Goal: Entertainment & Leisure: Consume media (video, audio)

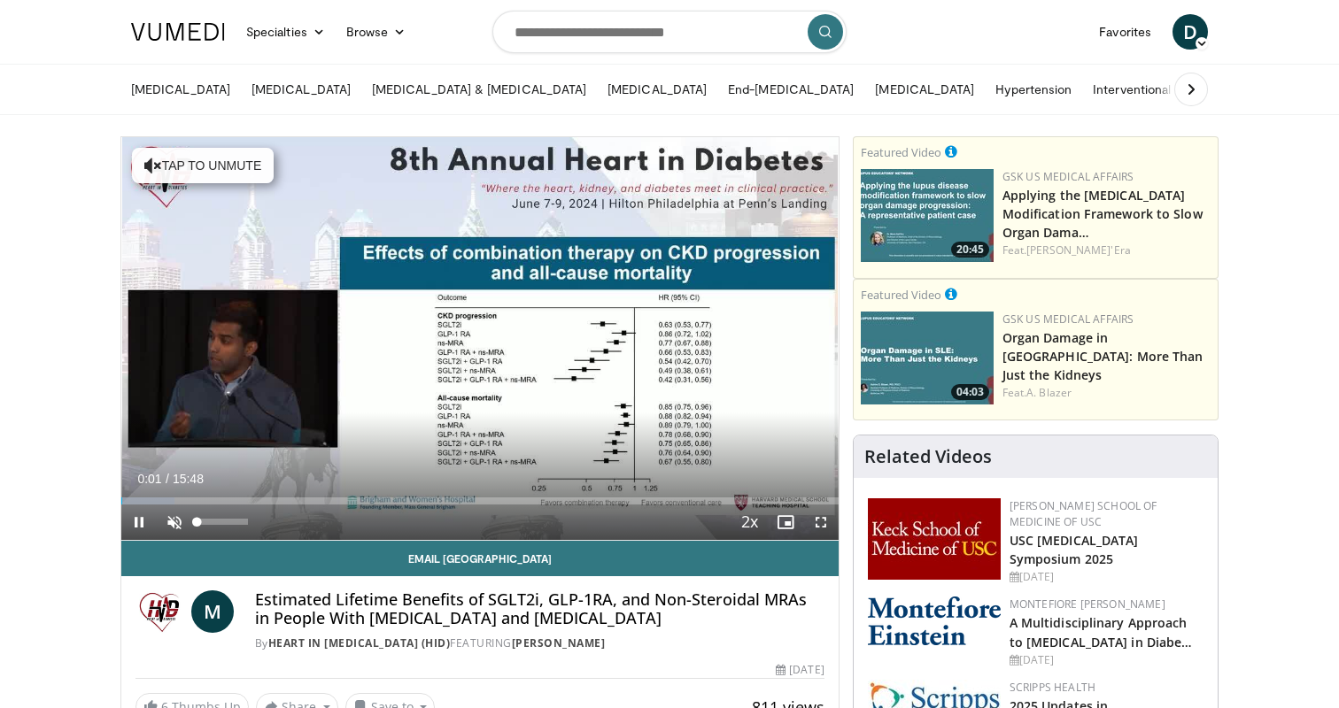
click at [172, 522] on span "Video Player" at bounding box center [174, 522] width 35 height 35
click at [823, 525] on span "Video Player" at bounding box center [820, 522] width 35 height 35
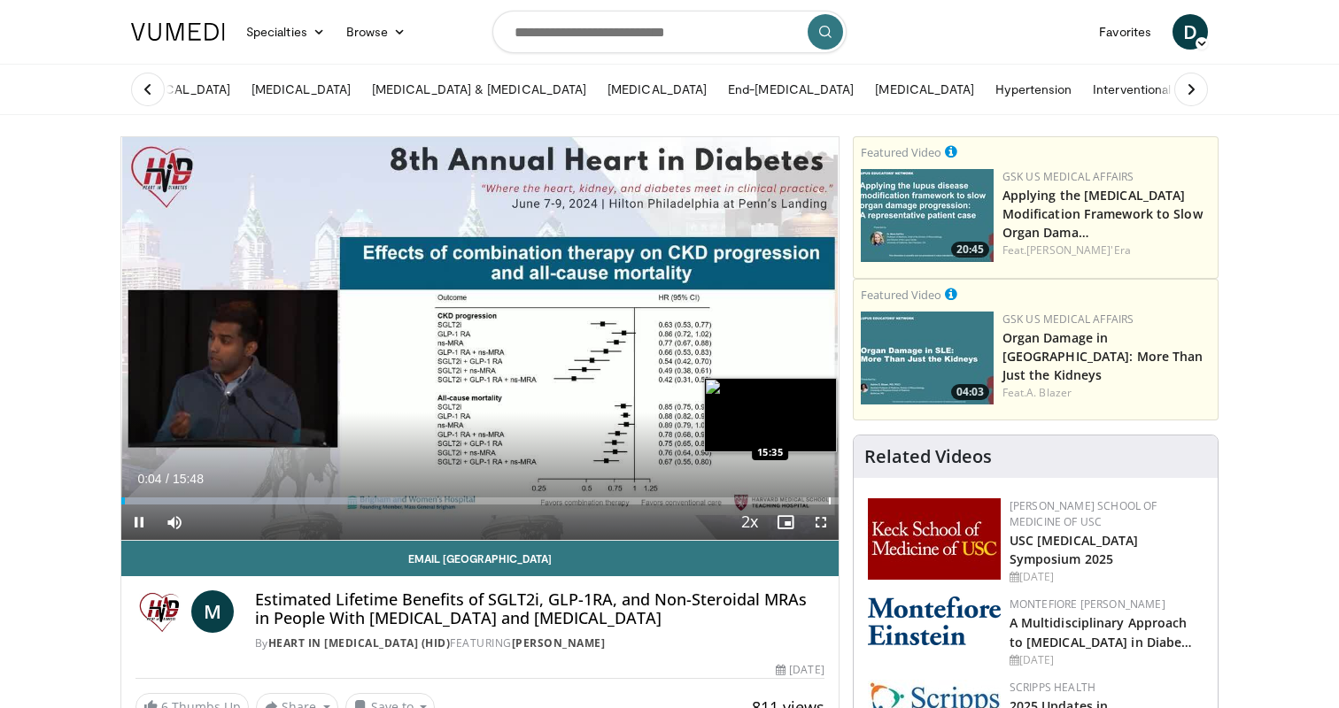
click at [829, 502] on div "Progress Bar" at bounding box center [830, 501] width 2 height 7
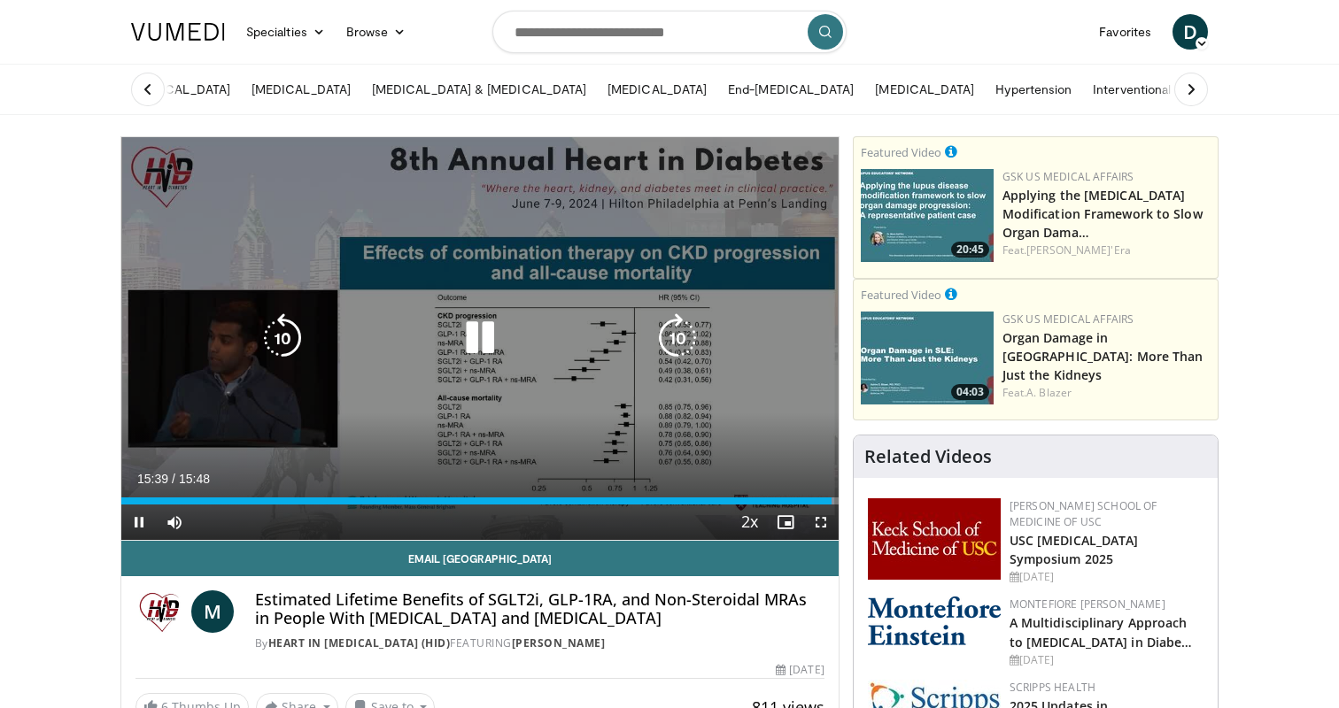
click at [484, 344] on icon "Video Player" at bounding box center [480, 338] width 50 height 50
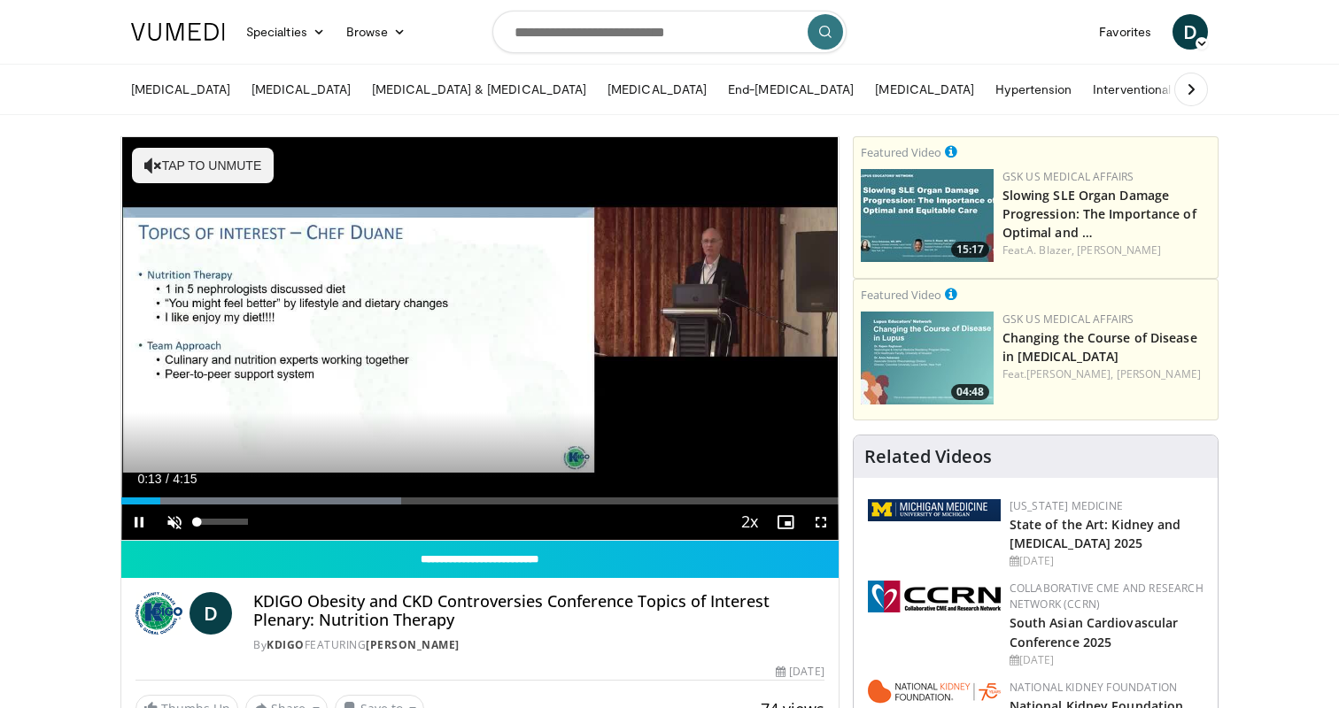
click at [174, 523] on span "Video Player" at bounding box center [174, 522] width 35 height 35
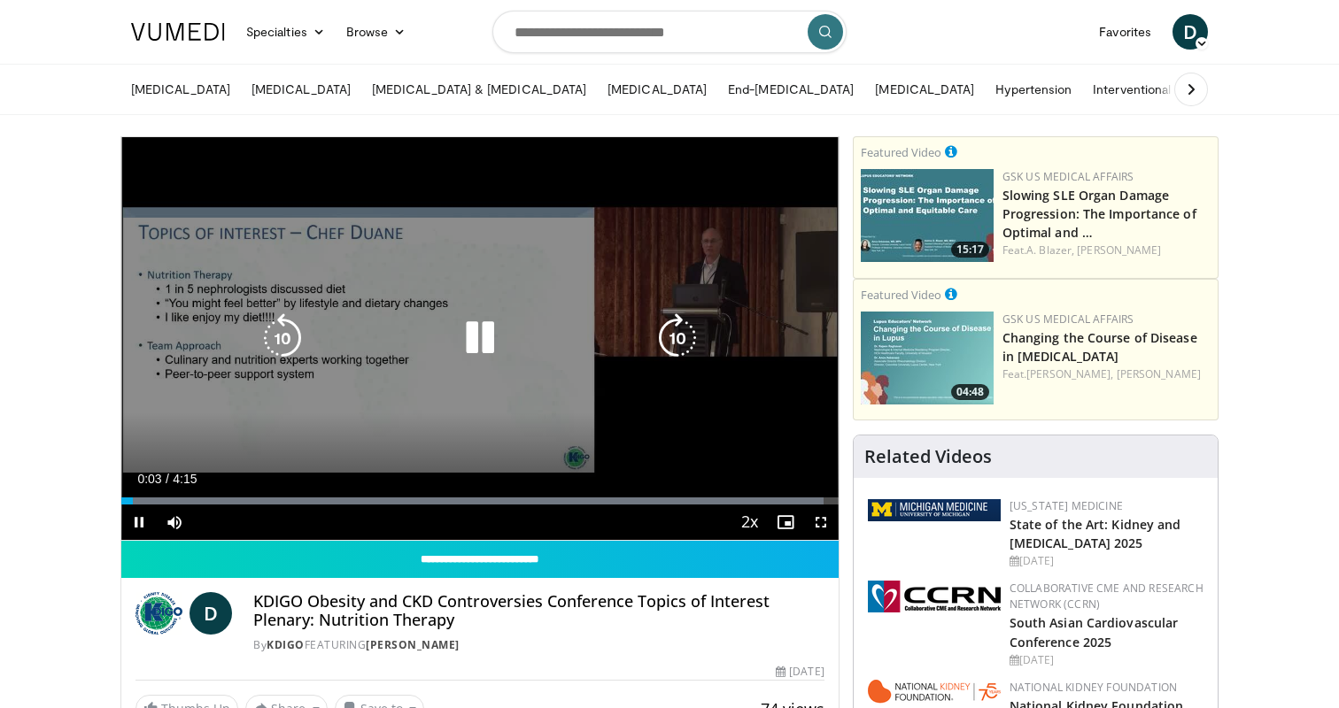
click at [493, 348] on icon "Video Player" at bounding box center [480, 338] width 50 height 50
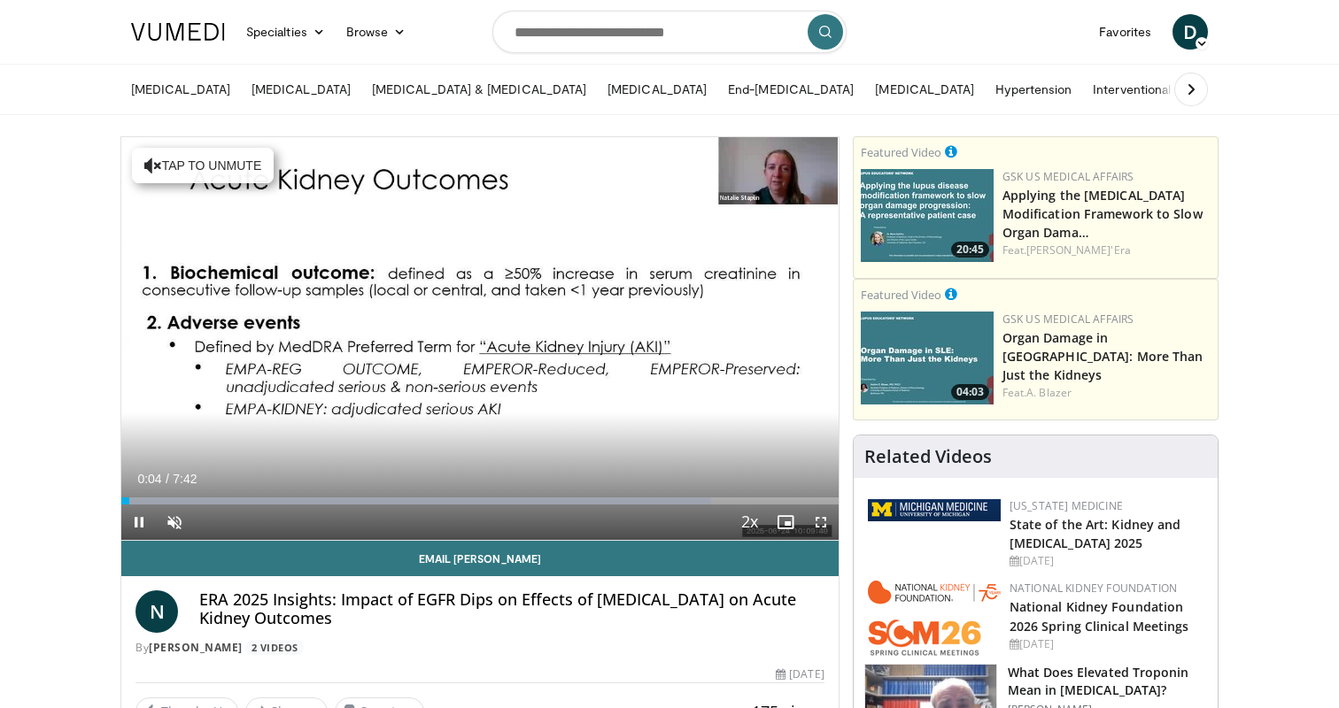
click at [821, 524] on span "Video Player" at bounding box center [820, 522] width 35 height 35
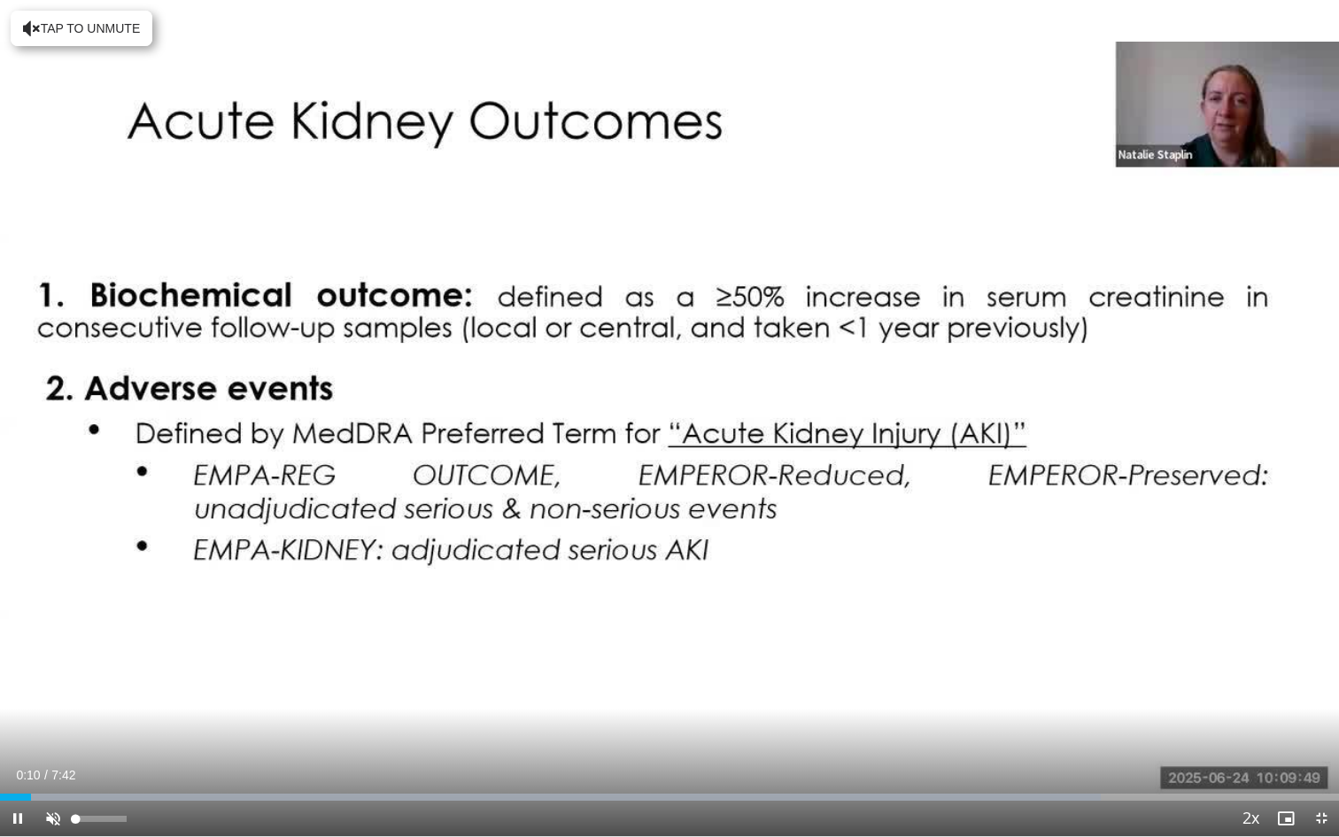
click at [59, 708] on span "Video Player" at bounding box center [52, 818] width 35 height 35
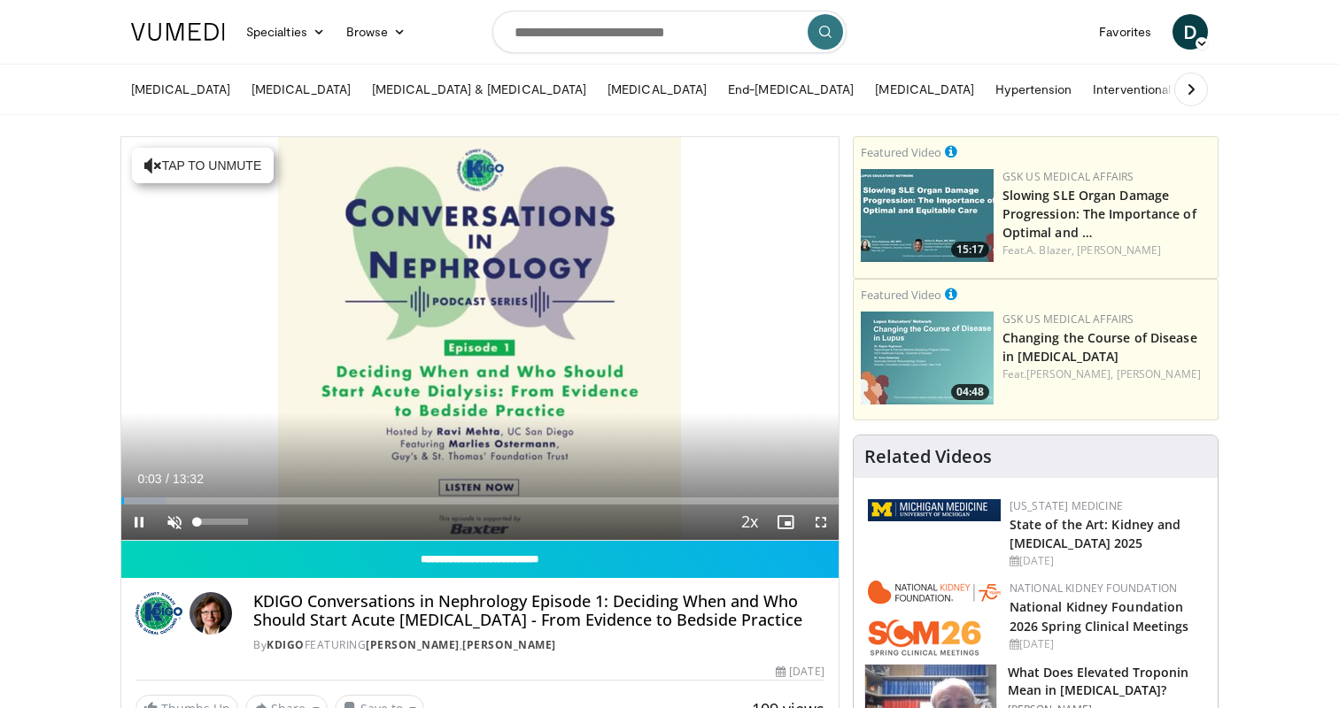
click at [170, 522] on span "Video Player" at bounding box center [174, 522] width 35 height 35
click at [821, 523] on span "Video Player" at bounding box center [820, 522] width 35 height 35
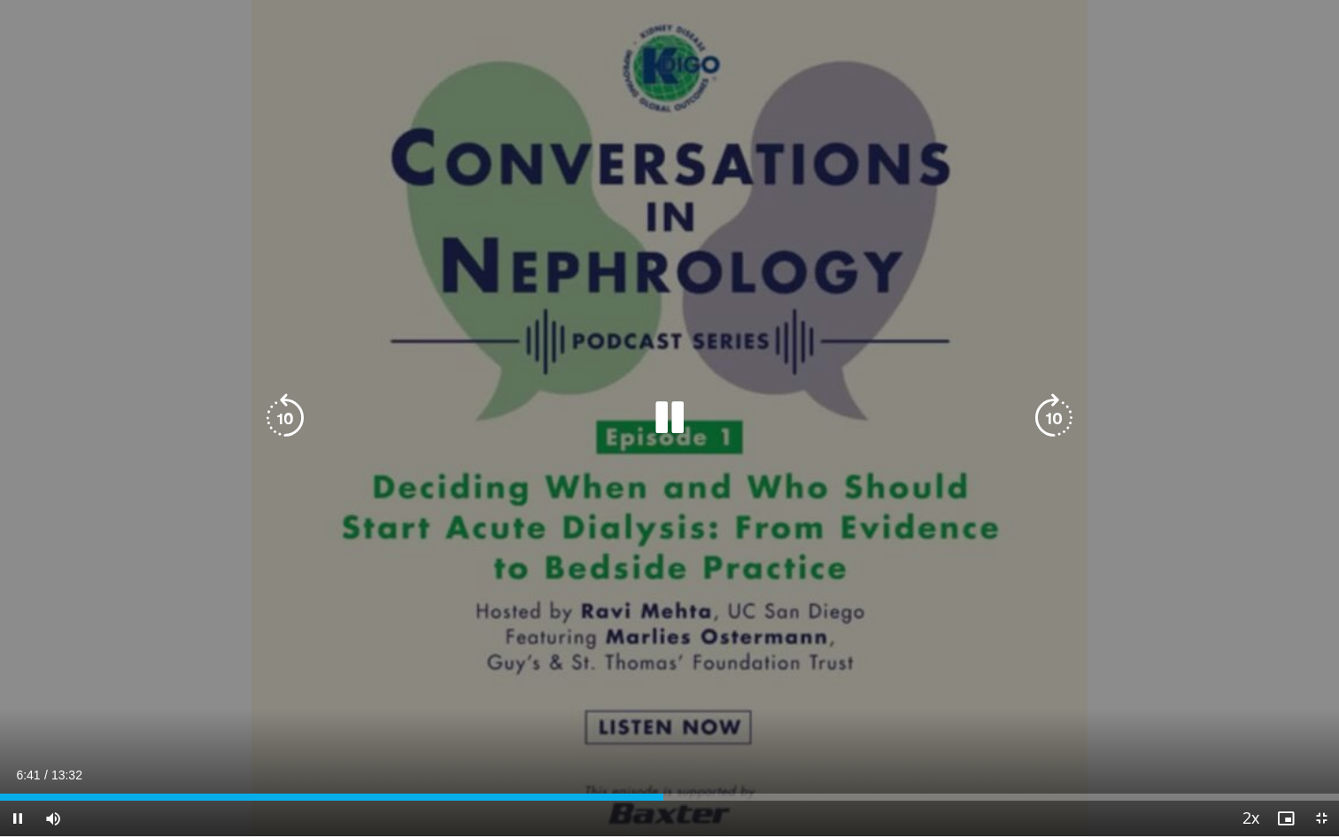
click at [1202, 615] on div "10 seconds Tap to unmute" at bounding box center [669, 418] width 1339 height 836
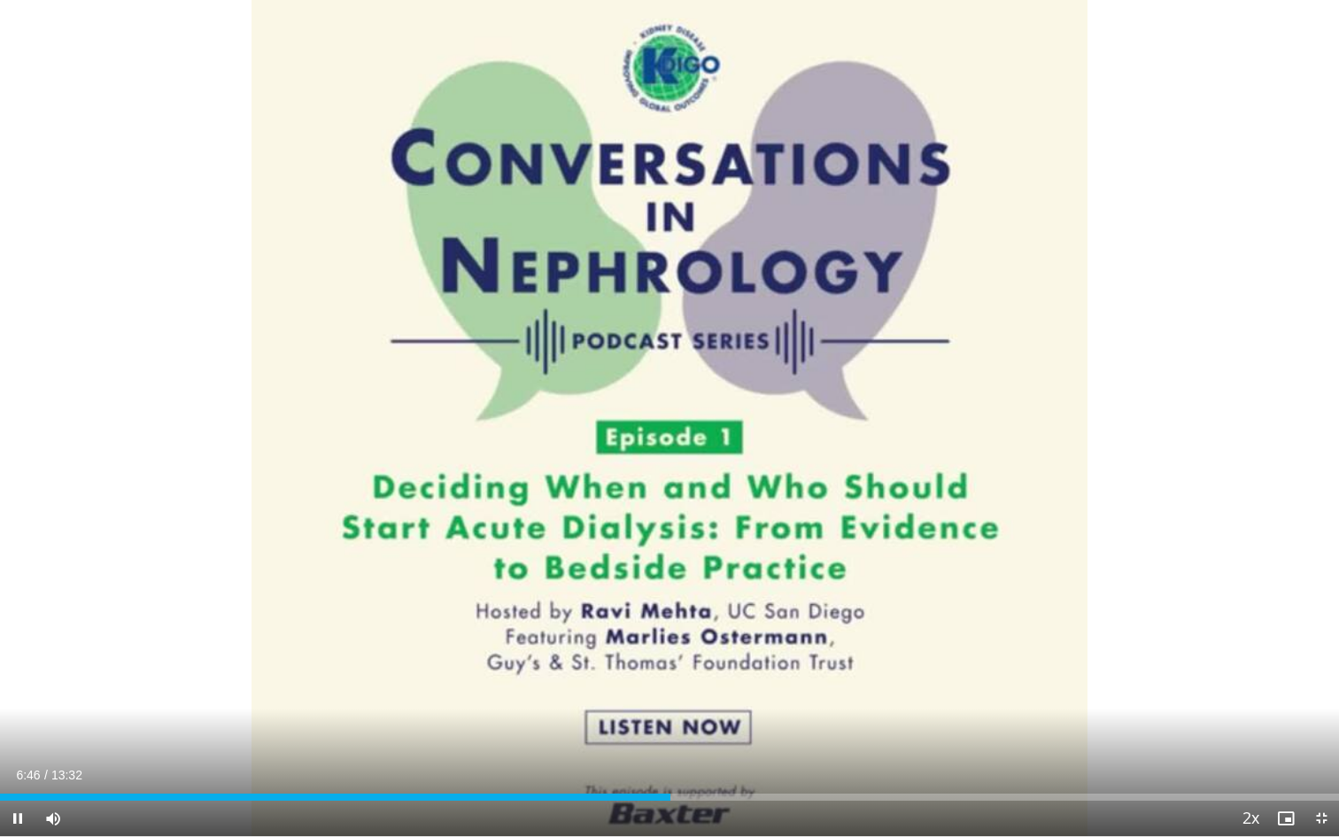
click at [1324, 708] on span "Video Player" at bounding box center [1321, 818] width 35 height 35
